Goal: Use online tool/utility: Utilize a website feature to perform a specific function

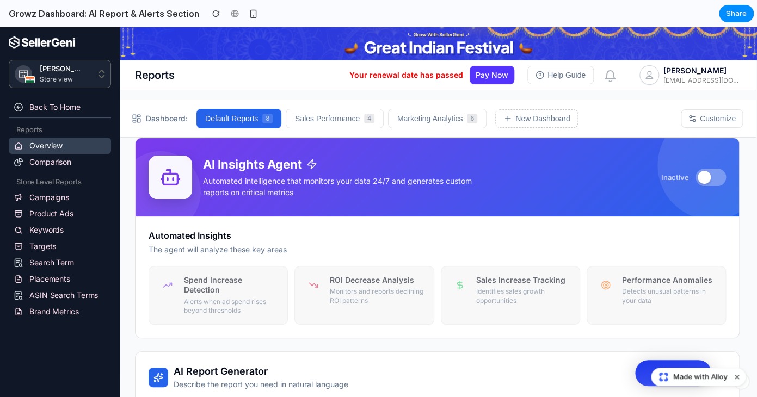
scroll to position [5, 2]
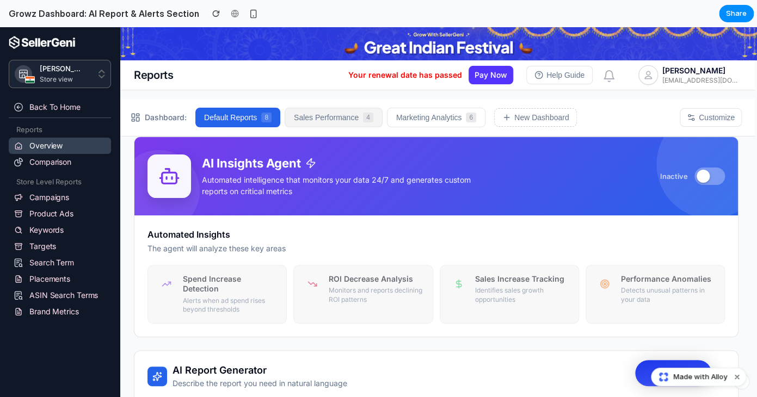
click at [341, 119] on button "Sales Performance 4" at bounding box center [334, 118] width 98 height 20
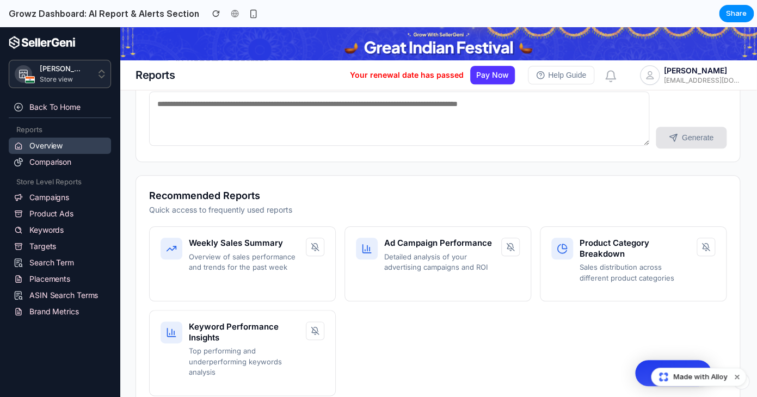
scroll to position [0, 1]
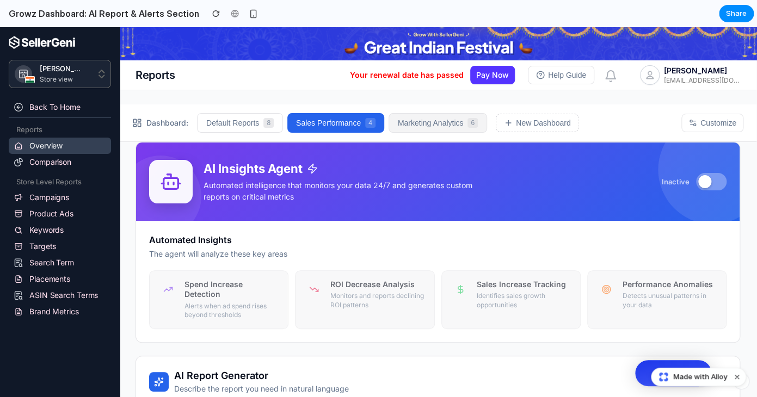
click at [442, 120] on button "Marketing Analytics 6" at bounding box center [437, 123] width 98 height 20
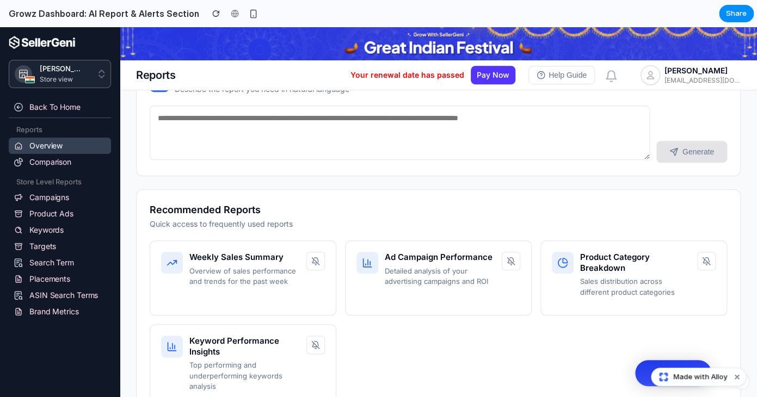
scroll to position [331, 0]
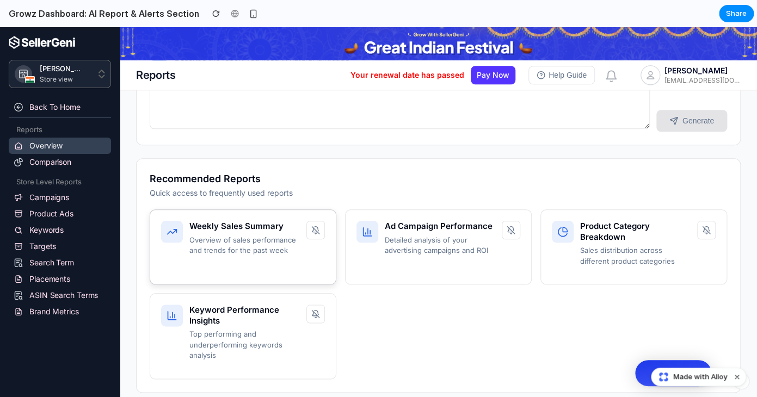
click at [259, 259] on div "Weekly Sales Summary Overview of sales performance and trends for the past week" at bounding box center [243, 246] width 187 height 75
click at [278, 250] on p "Overview of sales performance and trends for the past week" at bounding box center [244, 245] width 110 height 21
click at [320, 233] on button at bounding box center [315, 230] width 18 height 18
click at [227, 225] on h4 "Weekly Sales Summary" at bounding box center [244, 226] width 110 height 11
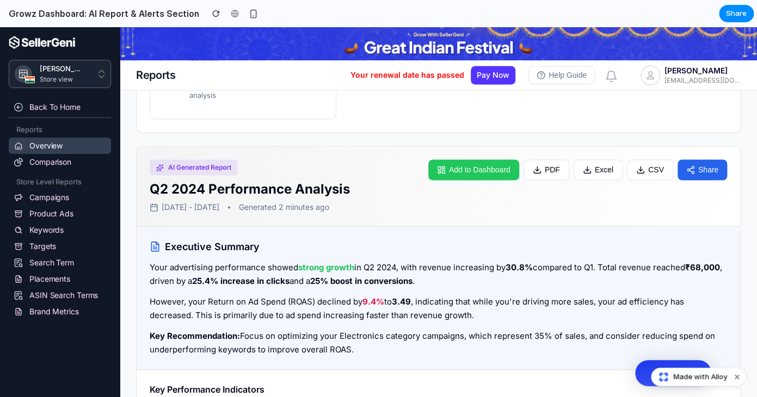
scroll to position [597, 0]
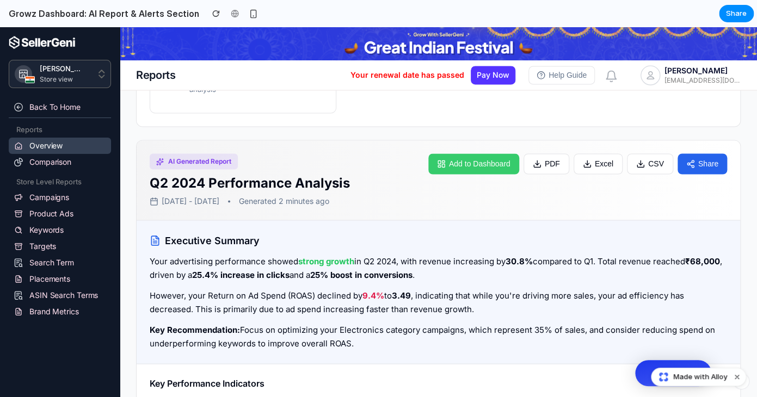
click at [462, 167] on button "Add to Dashboard" at bounding box center [473, 163] width 91 height 21
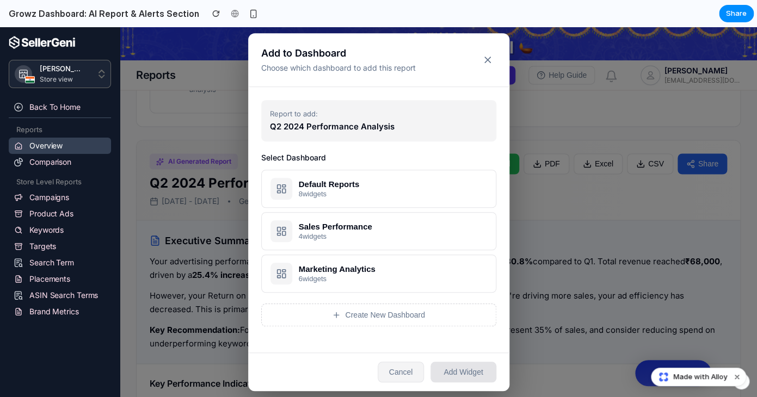
click at [406, 376] on button "Cancel" at bounding box center [401, 372] width 47 height 21
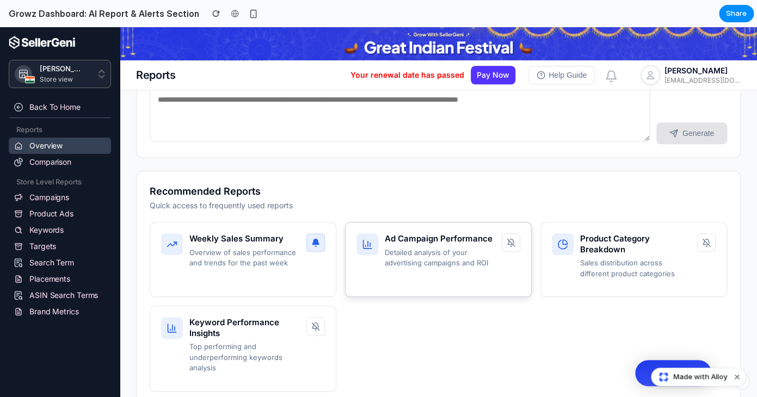
scroll to position [0, 0]
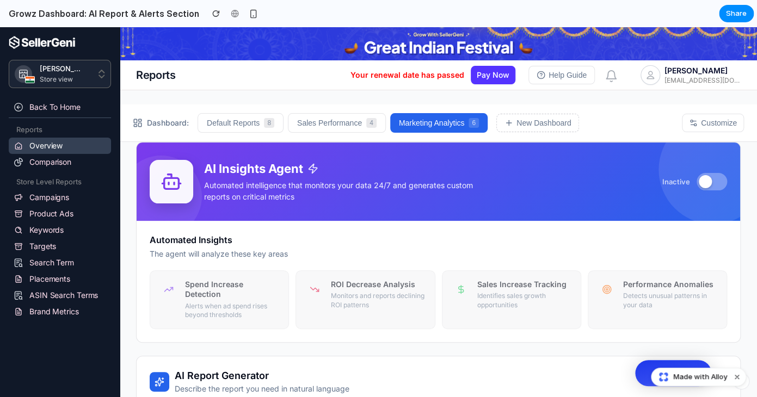
click at [372, 221] on div "AI Insights Agent Automated intelligence that monitors your data 24/7 and gener…" at bounding box center [438, 182] width 603 height 78
click at [213, 114] on button "Default Reports 8" at bounding box center [241, 123] width 86 height 20
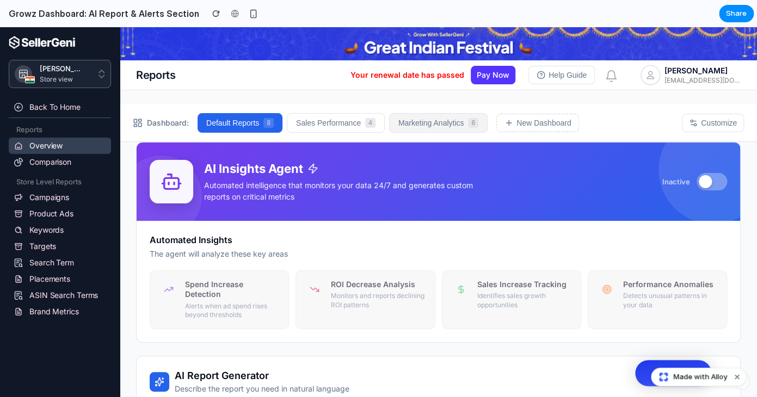
click at [422, 133] on button "Marketing Analytics 6" at bounding box center [438, 123] width 98 height 20
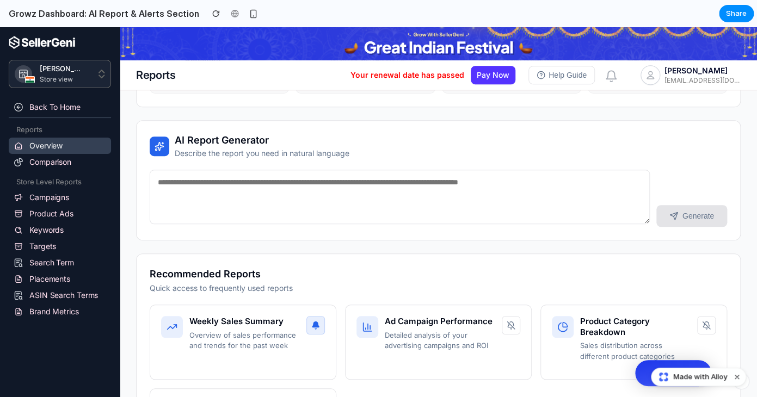
scroll to position [242, 0]
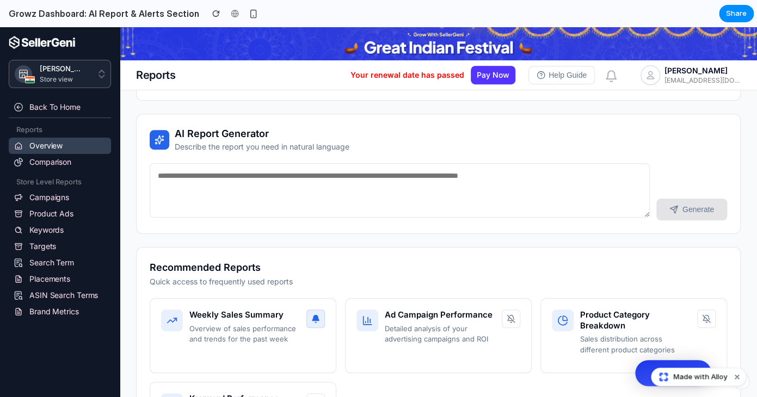
click at [306, 192] on textarea at bounding box center [400, 190] width 500 height 54
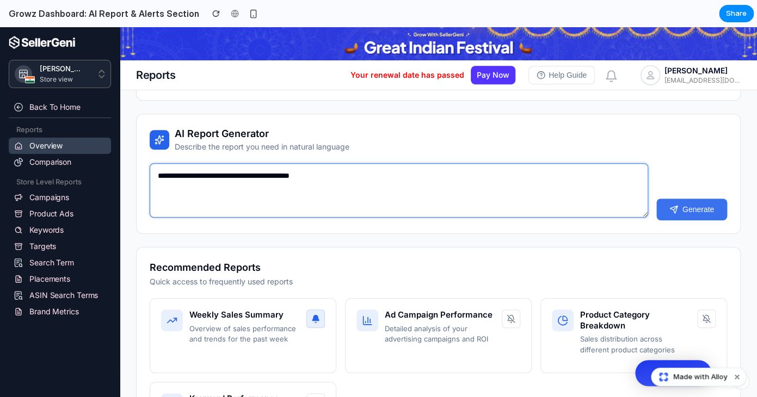
type textarea "**********"
click at [700, 212] on button "Generate" at bounding box center [691, 210] width 71 height 22
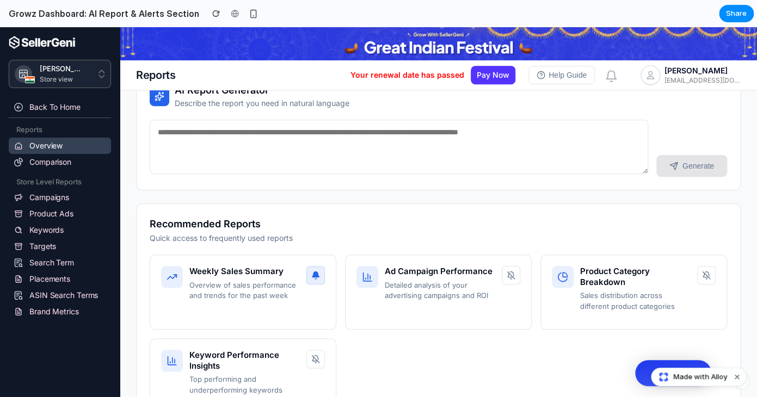
scroll to position [261, 0]
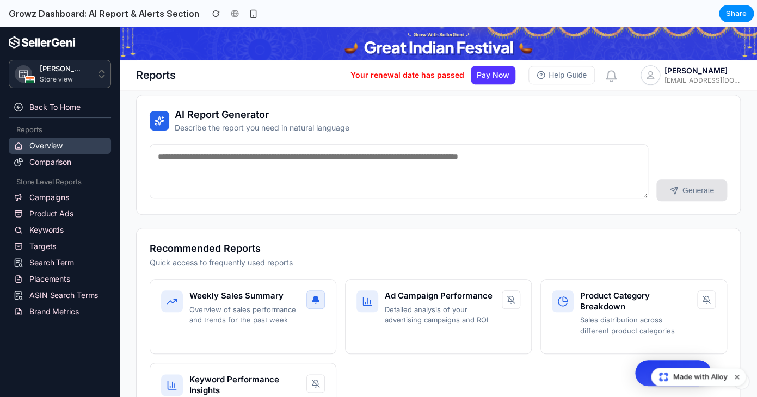
click at [238, 168] on textarea at bounding box center [399, 171] width 498 height 54
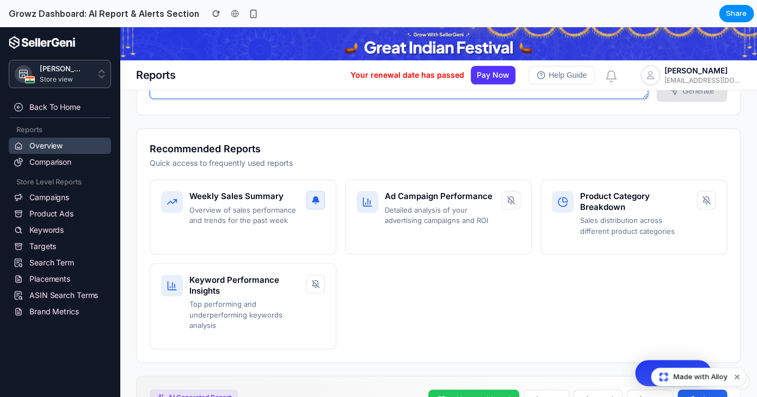
scroll to position [359, 0]
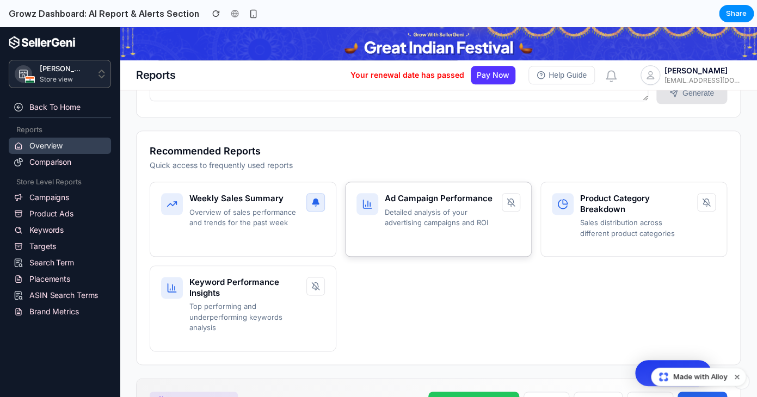
click at [395, 220] on p "Detailed analysis of your advertising campaigns and ROI" at bounding box center [440, 217] width 110 height 21
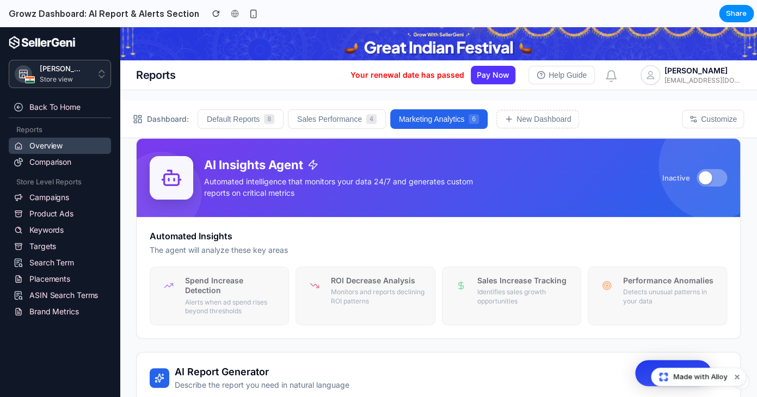
scroll to position [0, 0]
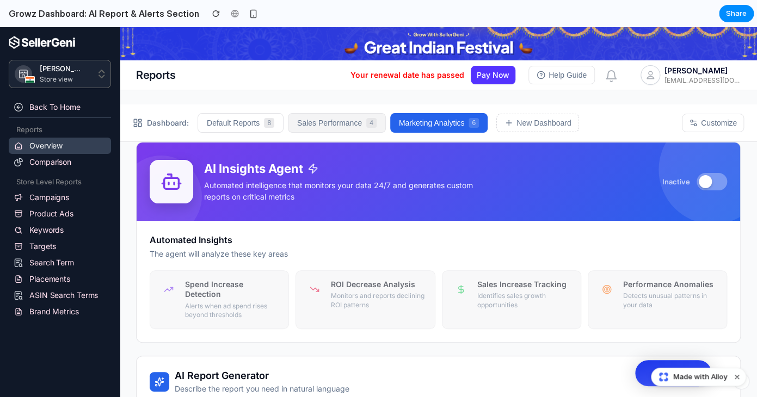
click at [344, 124] on button "Sales Performance 4" at bounding box center [337, 123] width 98 height 20
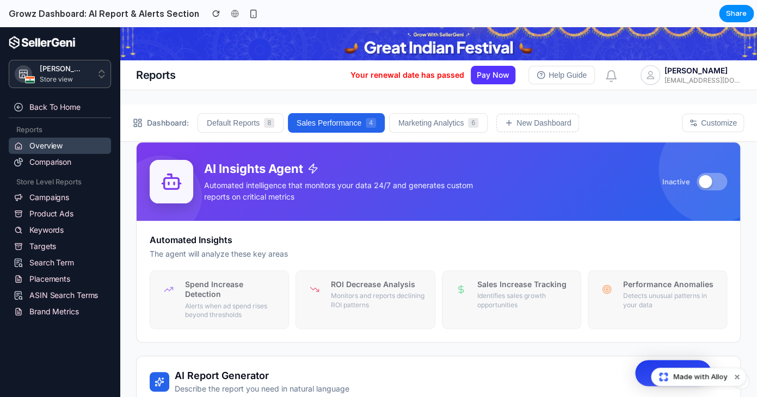
click at [499, 141] on div "Dashboard: Default Reports 8 Sales Performance 4 Marketing Analytics 6 New Dash…" at bounding box center [438, 123] width 637 height 38
click at [457, 130] on button "Marketing Analytics 6" at bounding box center [438, 123] width 98 height 20
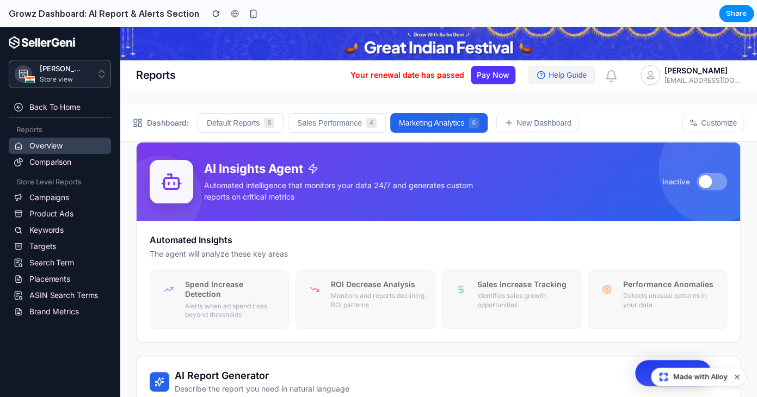
click at [547, 77] on button "Help Guide" at bounding box center [561, 75] width 66 height 18
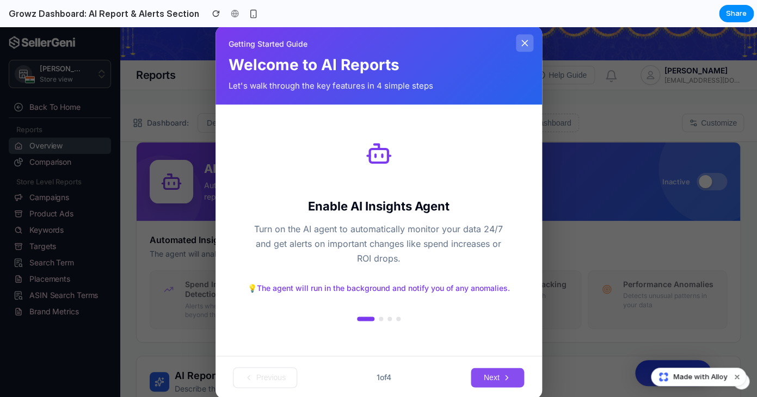
click at [493, 373] on button "Next" at bounding box center [498, 378] width 54 height 20
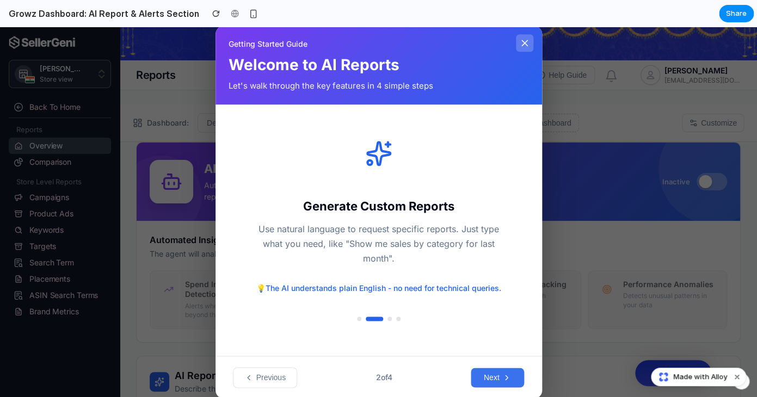
click at [493, 373] on button "Next" at bounding box center [498, 378] width 54 height 20
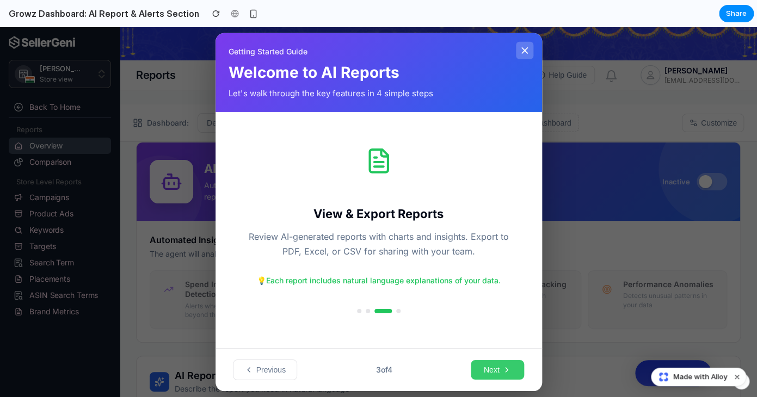
click at [491, 369] on button "Next" at bounding box center [498, 370] width 54 height 20
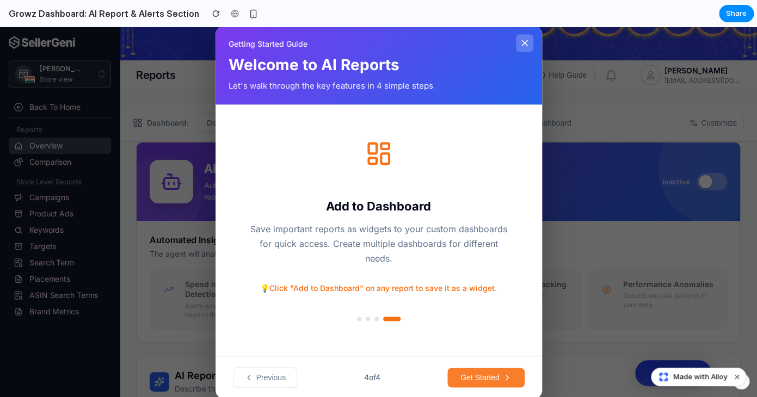
click at [467, 377] on button "Get Started" at bounding box center [485, 378] width 77 height 20
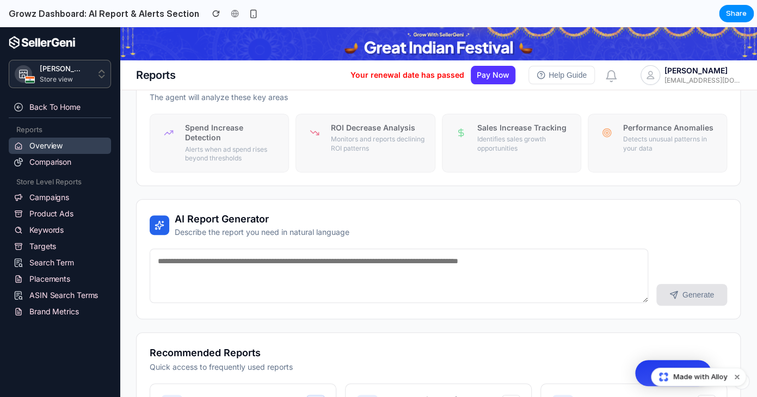
scroll to position [159, 0]
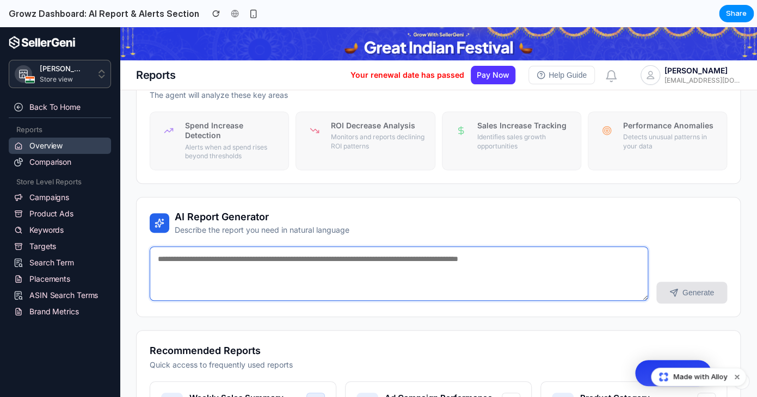
click at [355, 270] on textarea at bounding box center [399, 273] width 498 height 54
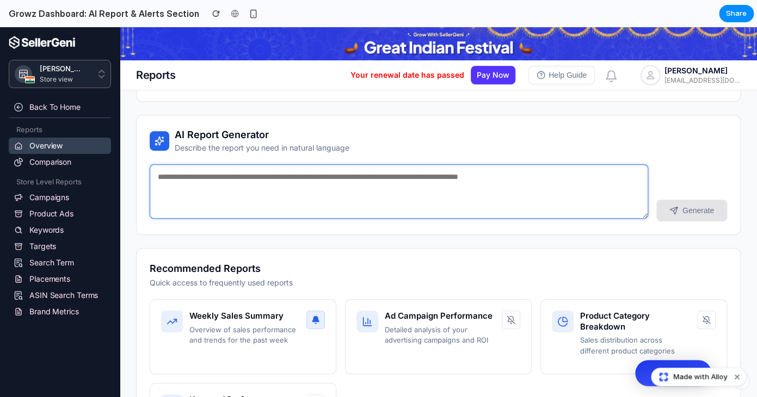
scroll to position [252, 0]
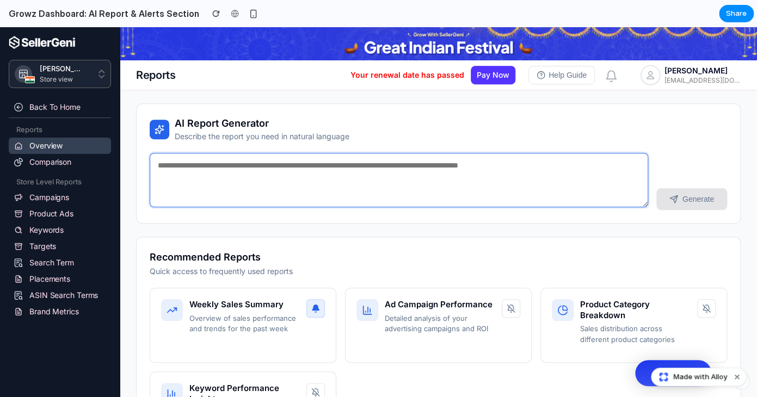
click at [319, 176] on textarea at bounding box center [399, 180] width 498 height 54
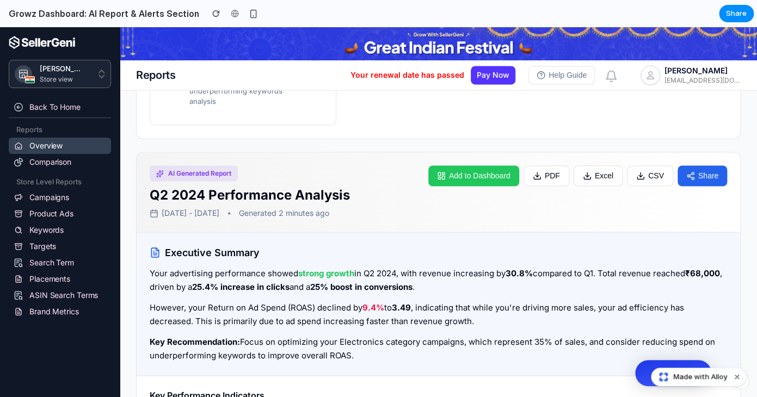
scroll to position [589, 0]
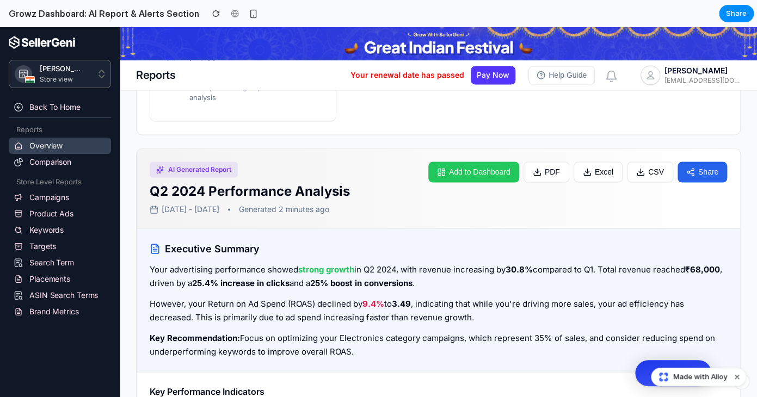
click at [455, 159] on div "AI Generated Report Q2 2024 Performance Analysis [DATE] - [DATE] Generated 2 mi…" at bounding box center [438, 189] width 603 height 80
click at [455, 165] on button "Add to Dashboard" at bounding box center [473, 172] width 91 height 21
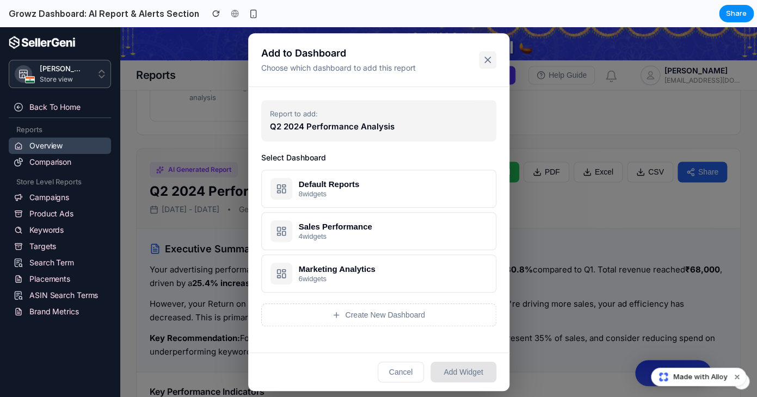
click at [492, 57] on icon at bounding box center [487, 59] width 11 height 11
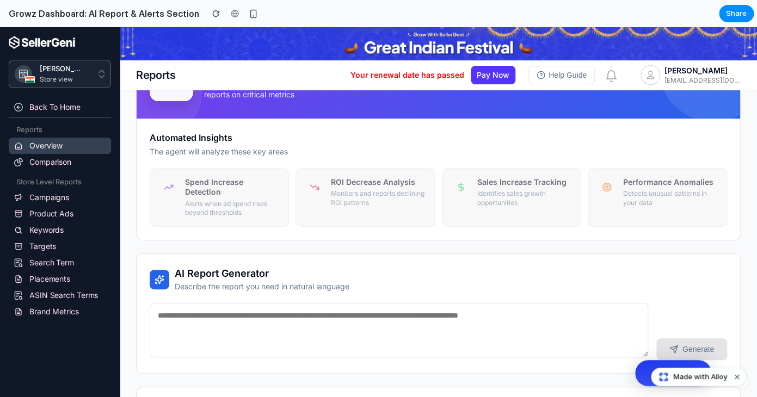
scroll to position [0, 0]
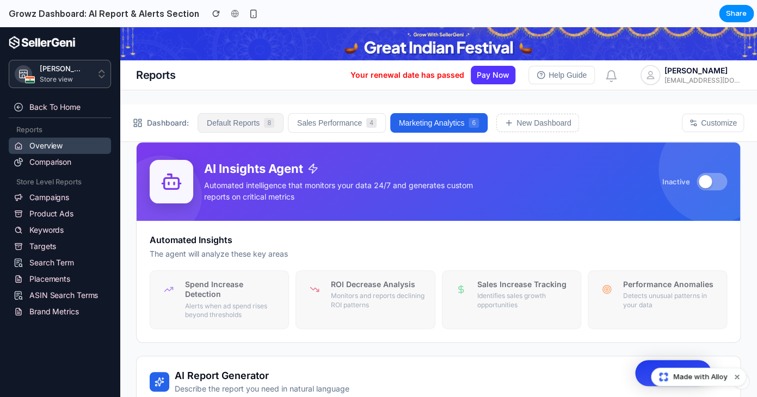
click at [216, 121] on button "Default Reports 8" at bounding box center [241, 123] width 86 height 20
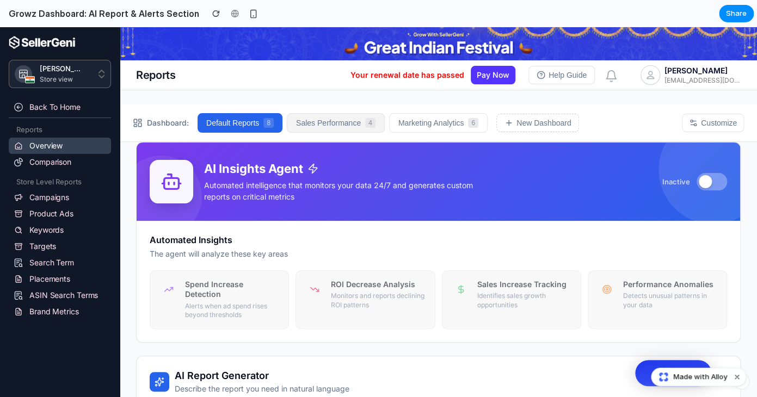
click at [366, 121] on button "Sales Performance 4" at bounding box center [336, 123] width 98 height 20
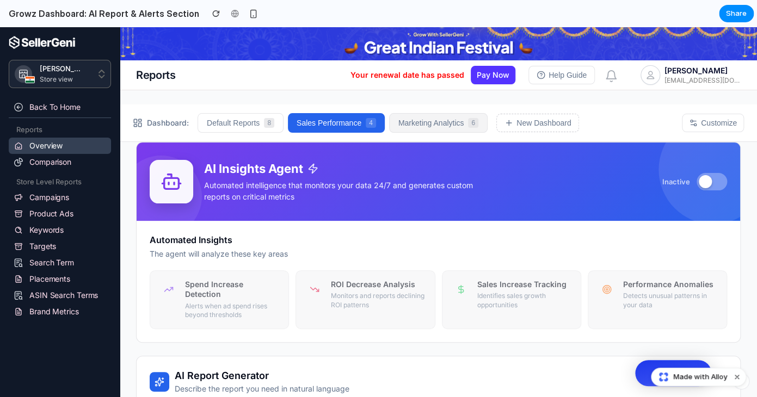
click at [399, 115] on button "Marketing Analytics 6" at bounding box center [438, 123] width 98 height 20
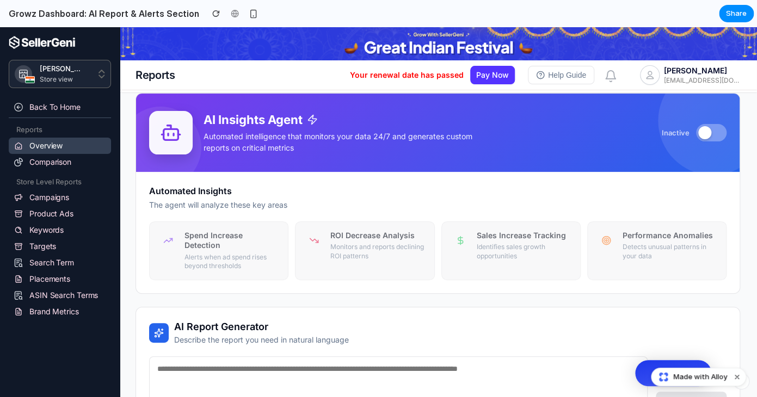
scroll to position [0, 1]
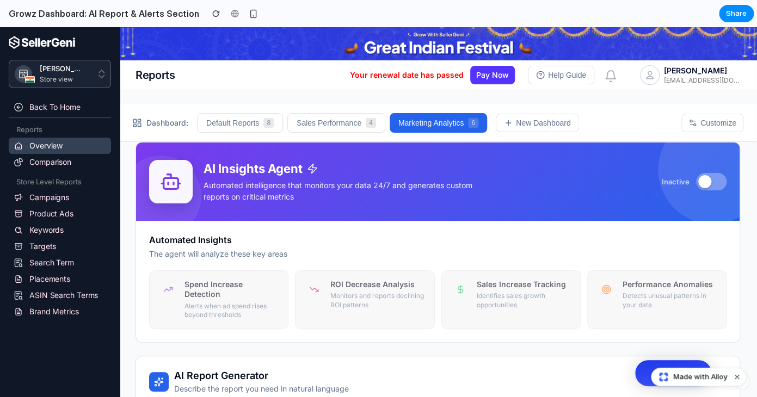
click at [718, 184] on button at bounding box center [711, 181] width 30 height 17
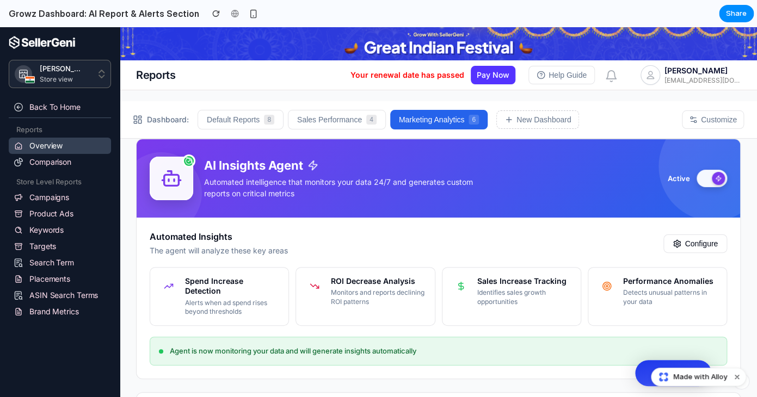
scroll to position [0, 0]
